Goal: Transaction & Acquisition: Purchase product/service

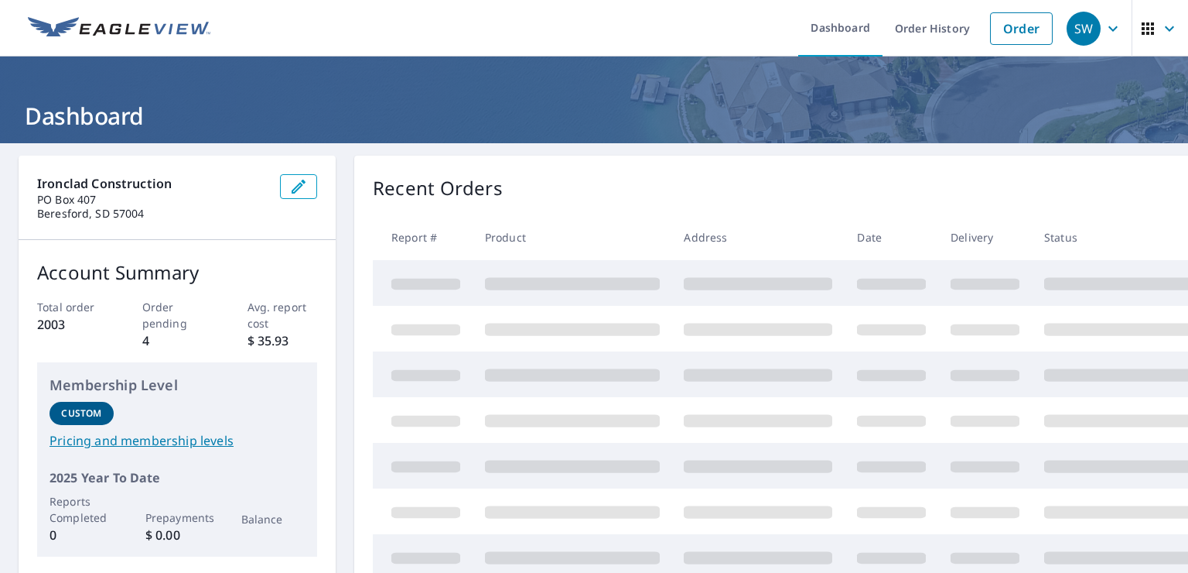
click at [999, 32] on link "Order" at bounding box center [1021, 28] width 63 height 32
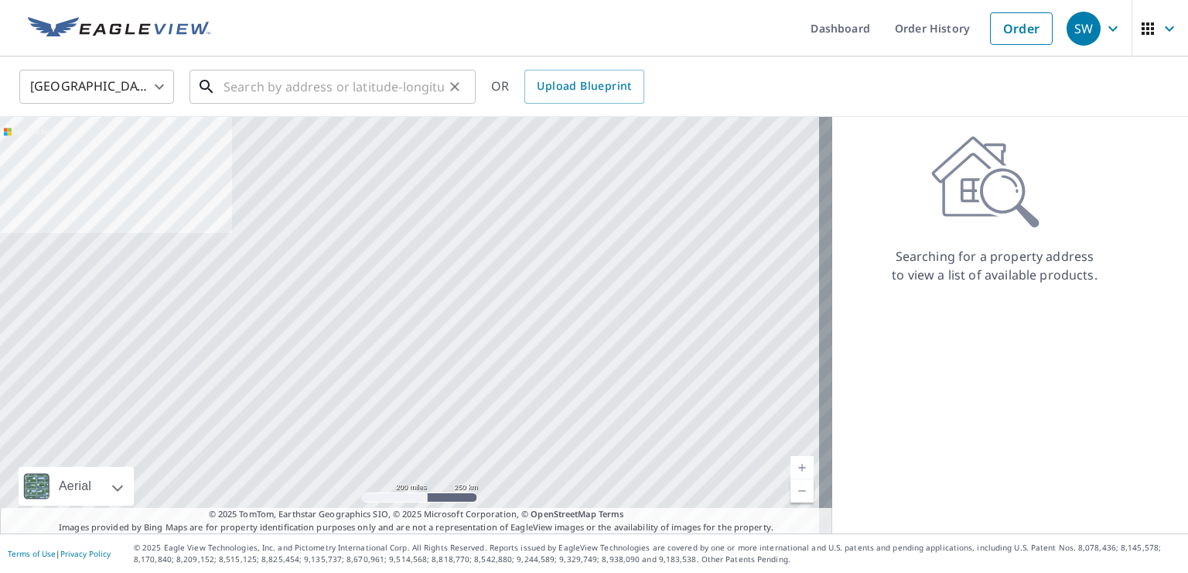
click at [378, 84] on input "text" at bounding box center [334, 86] width 221 height 43
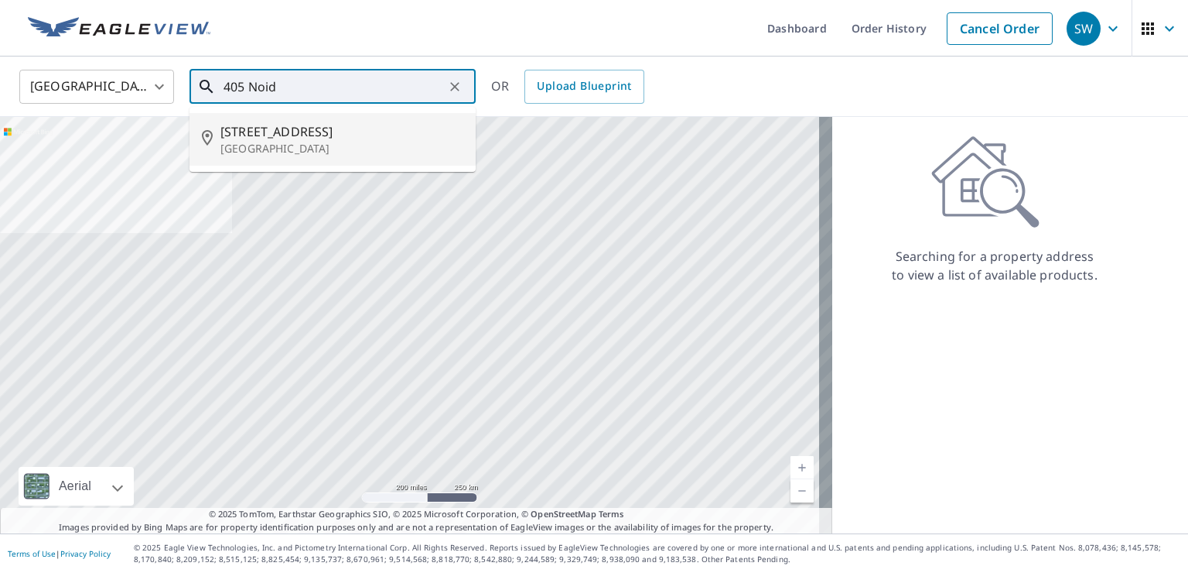
click at [299, 138] on span "[STREET_ADDRESS]" at bounding box center [342, 131] width 243 height 19
type input "[STREET_ADDRESS]"
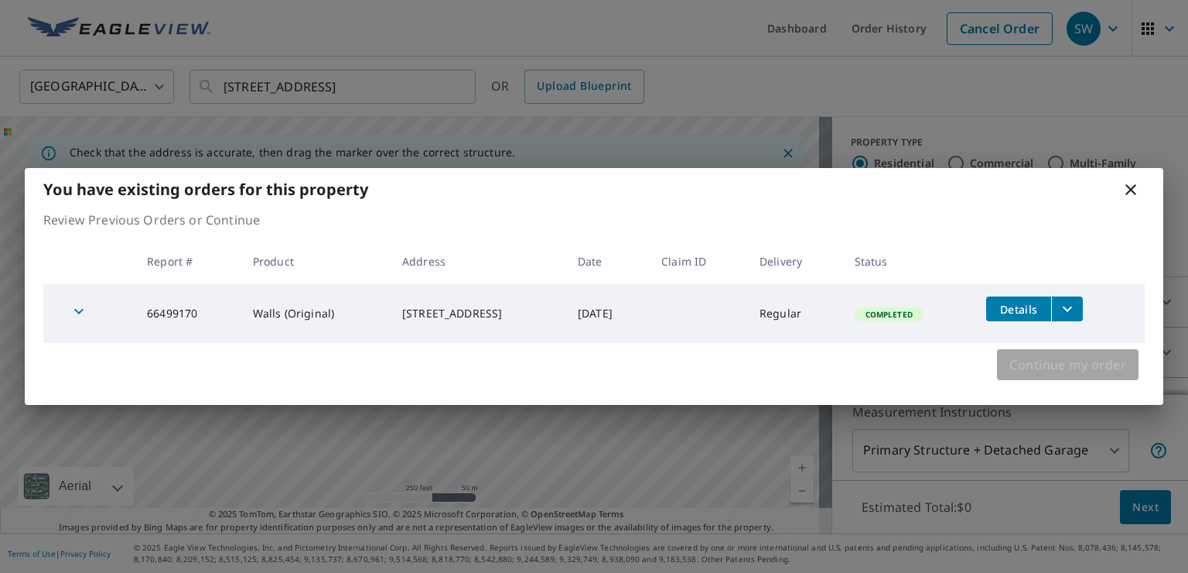
click at [1050, 369] on span "Continue my order" at bounding box center [1068, 365] width 117 height 22
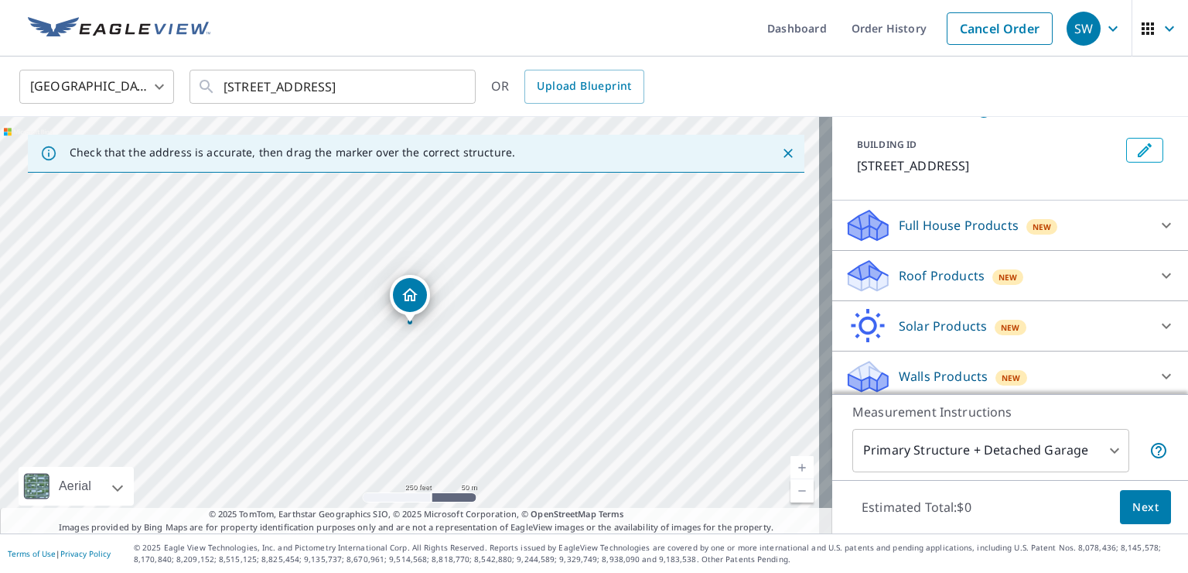
scroll to position [84, 0]
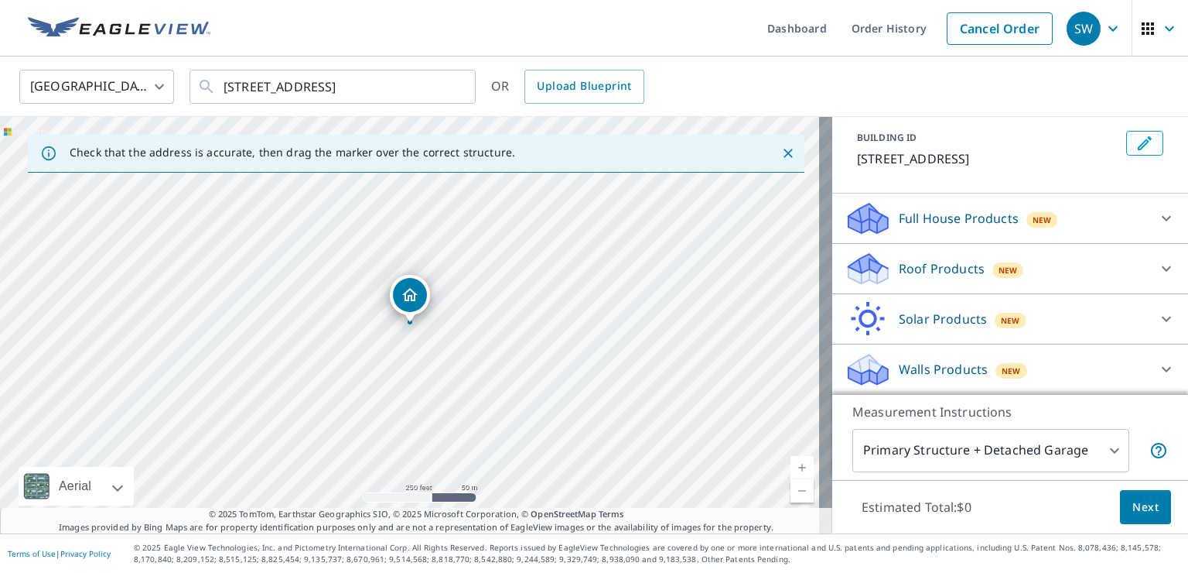
click at [1162, 267] on icon at bounding box center [1166, 268] width 9 height 5
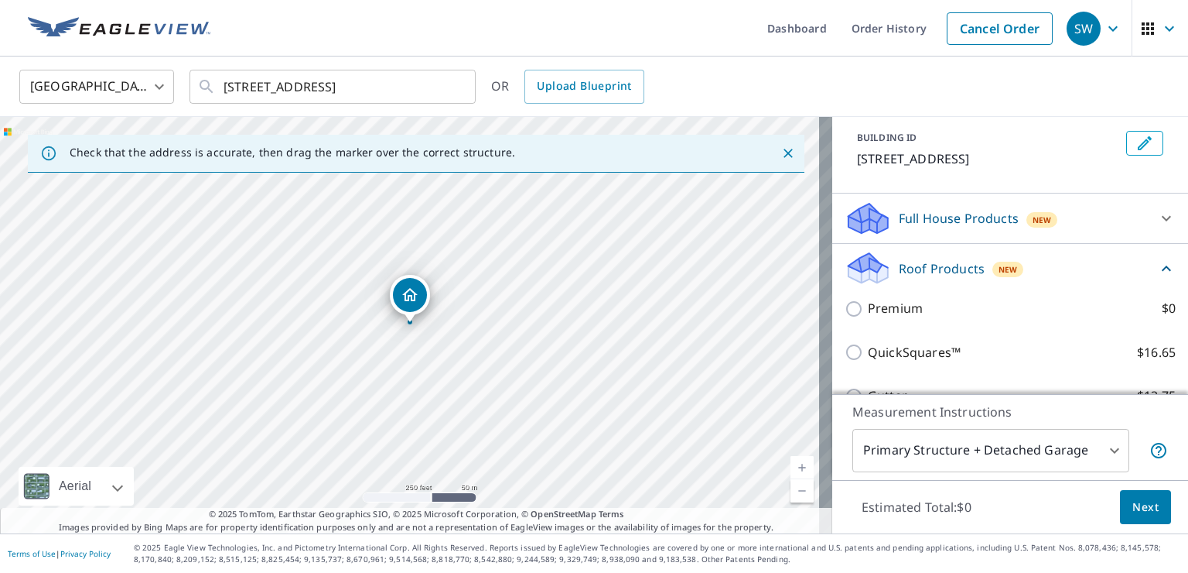
scroll to position [83, 0]
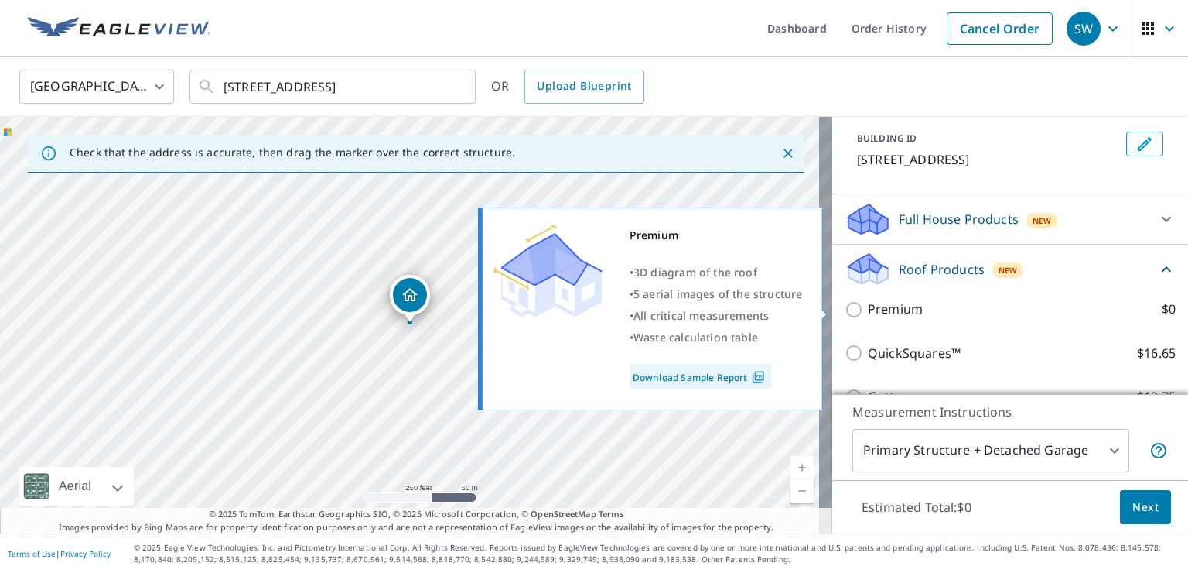
click at [845, 309] on input "Premium $0" at bounding box center [856, 309] width 23 height 19
checkbox input "true"
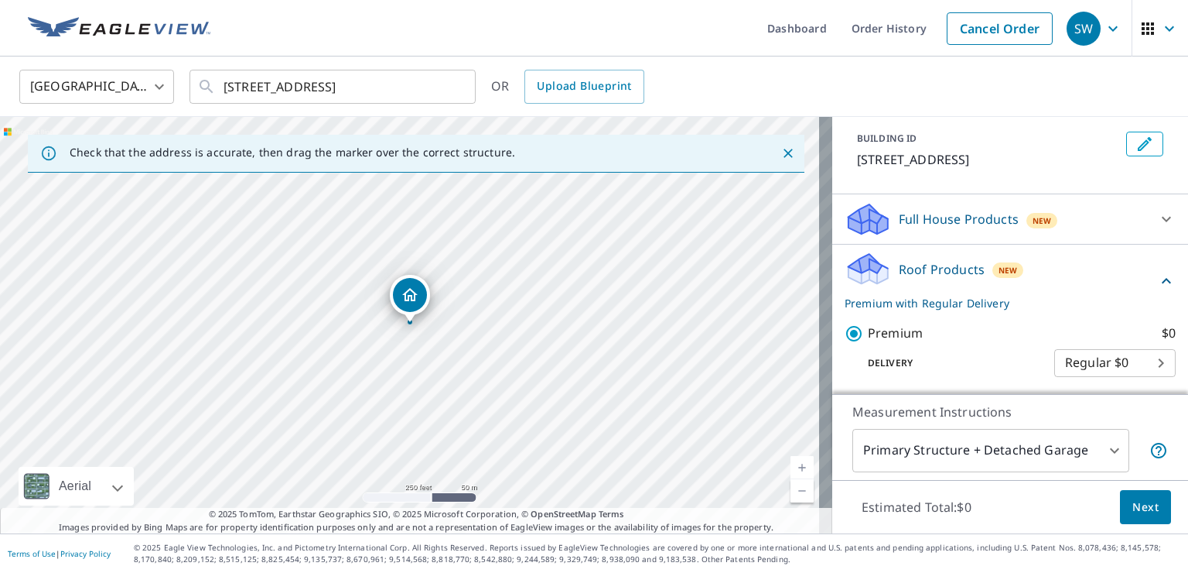
click at [1100, 446] on body "SW SW Dashboard Order History Cancel Order SW [GEOGRAPHIC_DATA] [GEOGRAPHIC_DAT…" at bounding box center [594, 286] width 1188 height 573
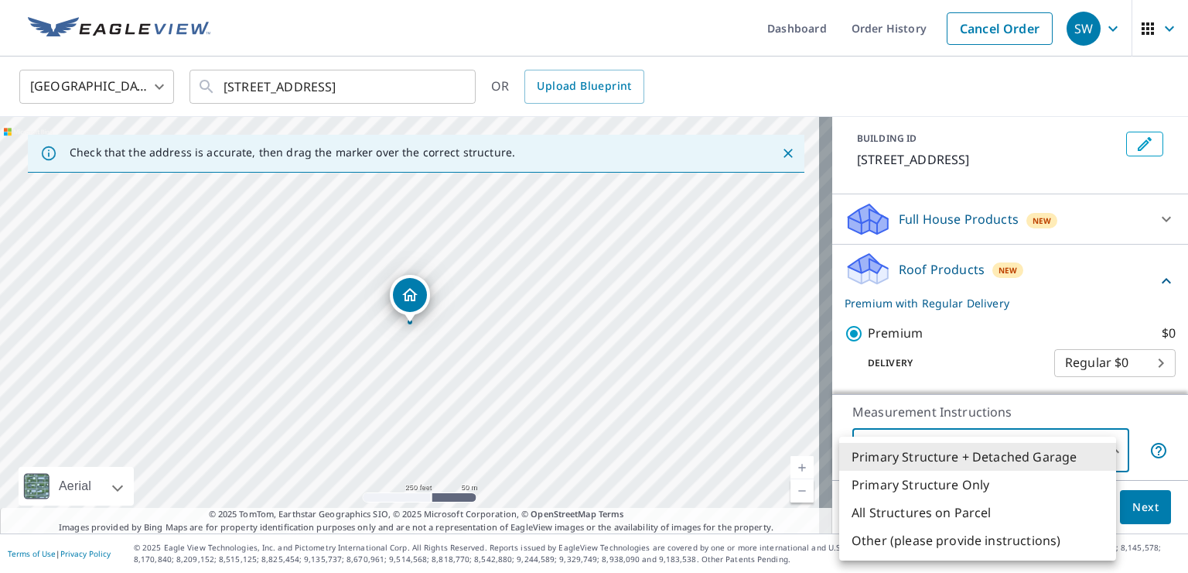
click at [1049, 489] on li "Primary Structure Only" at bounding box center [978, 484] width 277 height 28
type input "2"
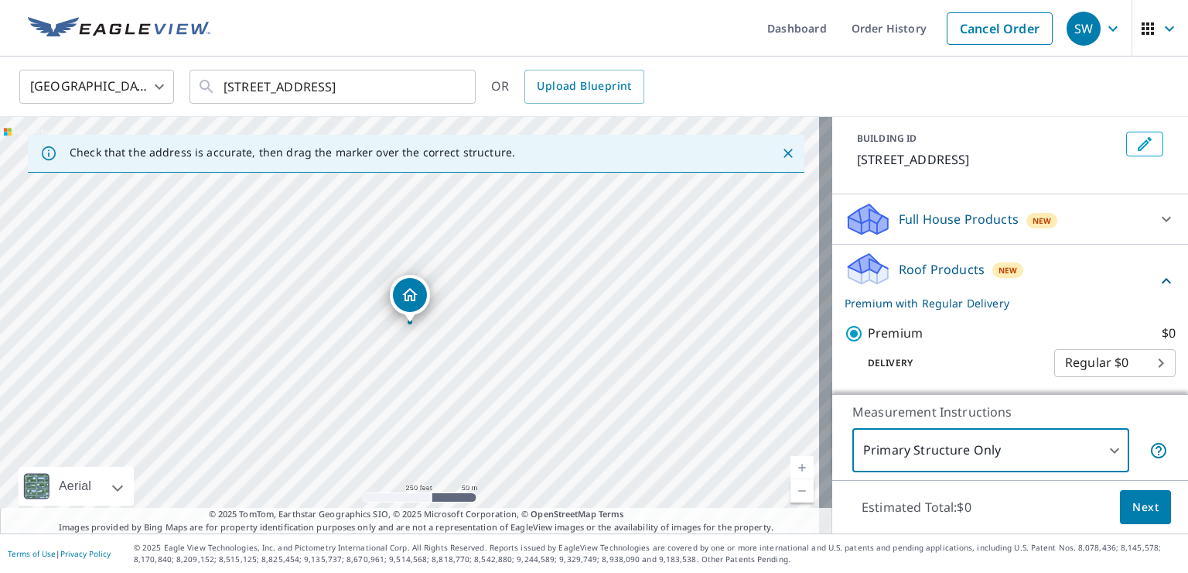
click at [1133, 503] on span "Next" at bounding box center [1146, 507] width 26 height 19
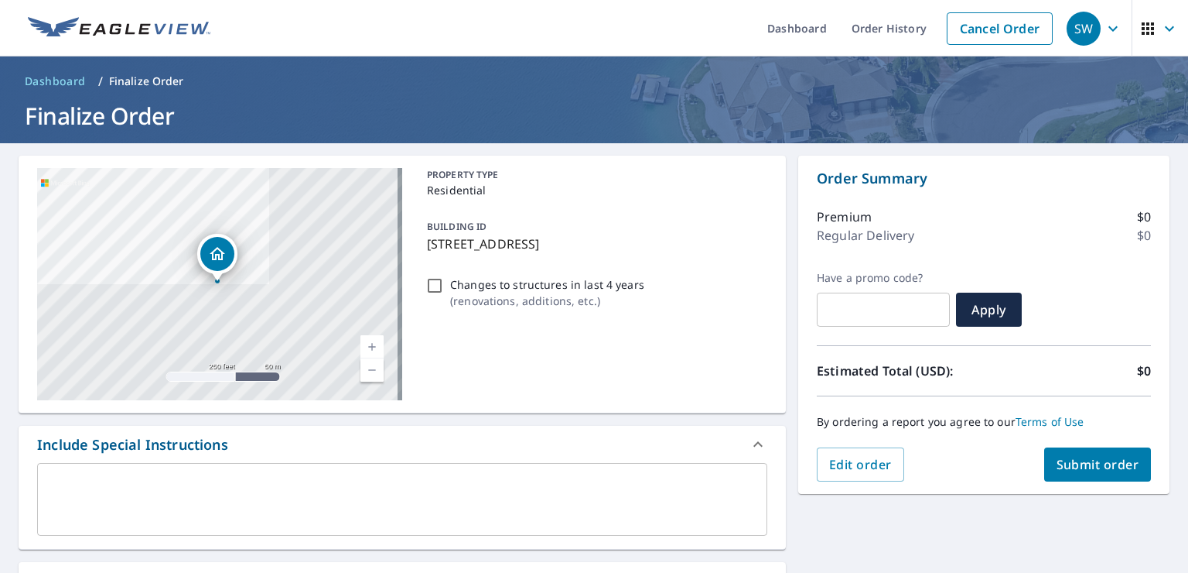
click at [1077, 468] on span "Submit order" at bounding box center [1098, 464] width 83 height 17
